Goal: Find specific page/section: Find specific page/section

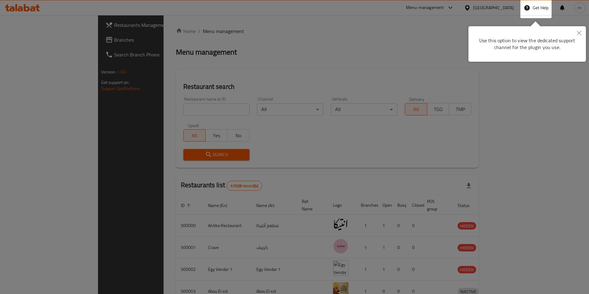
click at [579, 33] on icon "Close" at bounding box center [578, 33] width 4 height 4
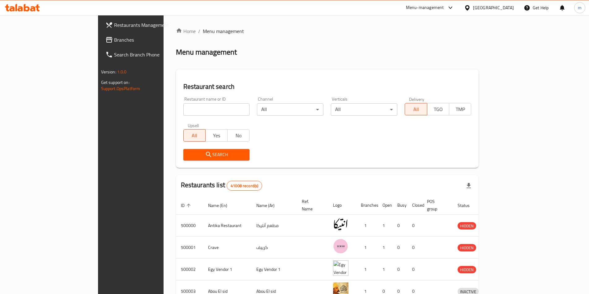
click at [506, 4] on div "[GEOGRAPHIC_DATA]" at bounding box center [493, 7] width 41 height 7
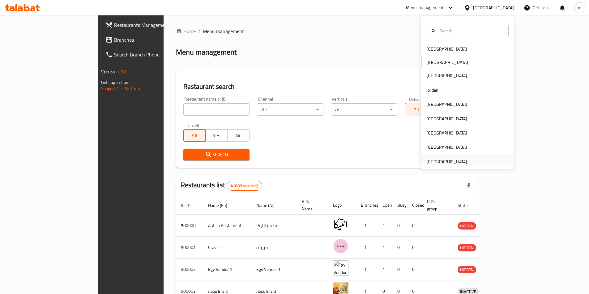
click at [441, 161] on div "[GEOGRAPHIC_DATA]" at bounding box center [446, 161] width 41 height 7
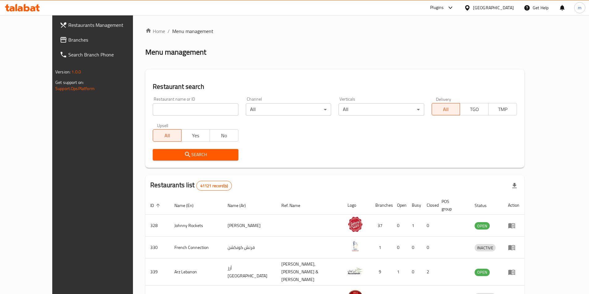
click at [188, 91] on h2 "Restaurant search" at bounding box center [335, 86] width 364 height 9
click at [68, 39] on span "Branches" at bounding box center [106, 39] width 77 height 7
